Goal: Information Seeking & Learning: Learn about a topic

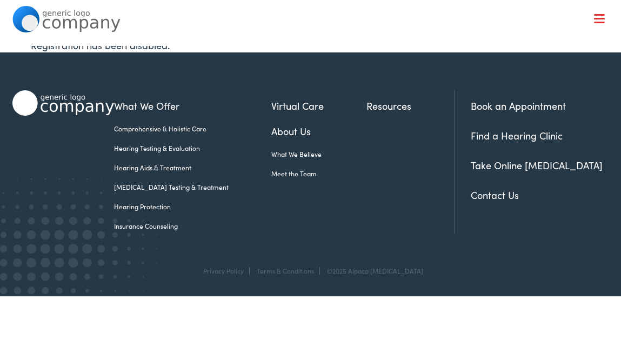
click at [193, 207] on link "Hearing Protection" at bounding box center [192, 206] width 157 height 10
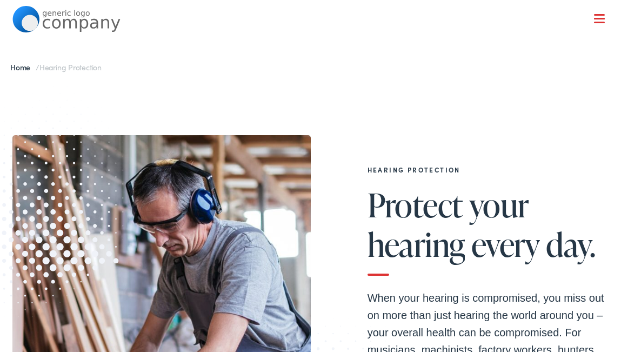
drag, startPoint x: 350, startPoint y: 217, endPoint x: 374, endPoint y: 217, distance: 24.3
click at [355, 217] on div "Hearing Protection Protect your hearing every day. When your hearing is comprom…" at bounding box center [474, 317] width 268 height 302
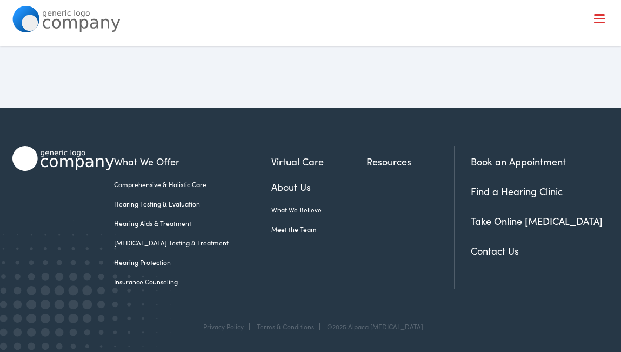
scroll to position [2196, 0]
